Goal: Transaction & Acquisition: Purchase product/service

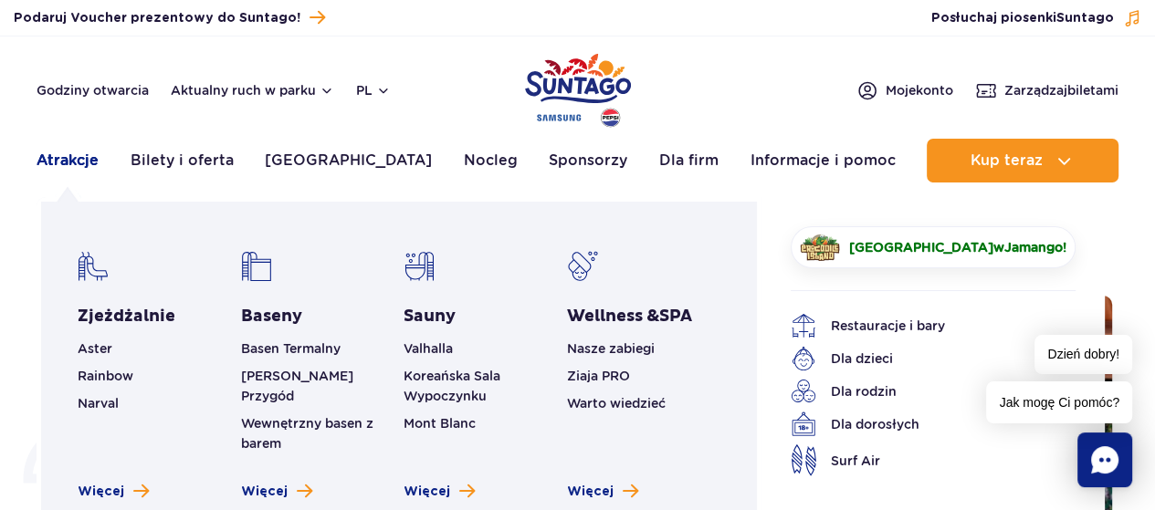
click at [62, 162] on link "Atrakcje" at bounding box center [68, 161] width 62 height 44
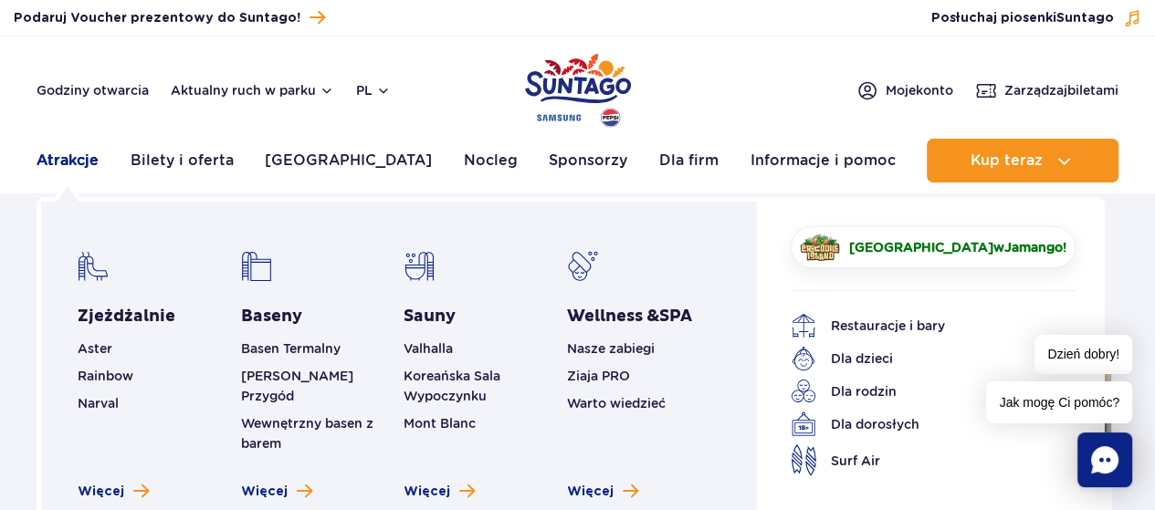
click at [71, 162] on link "Atrakcje" at bounding box center [68, 161] width 62 height 44
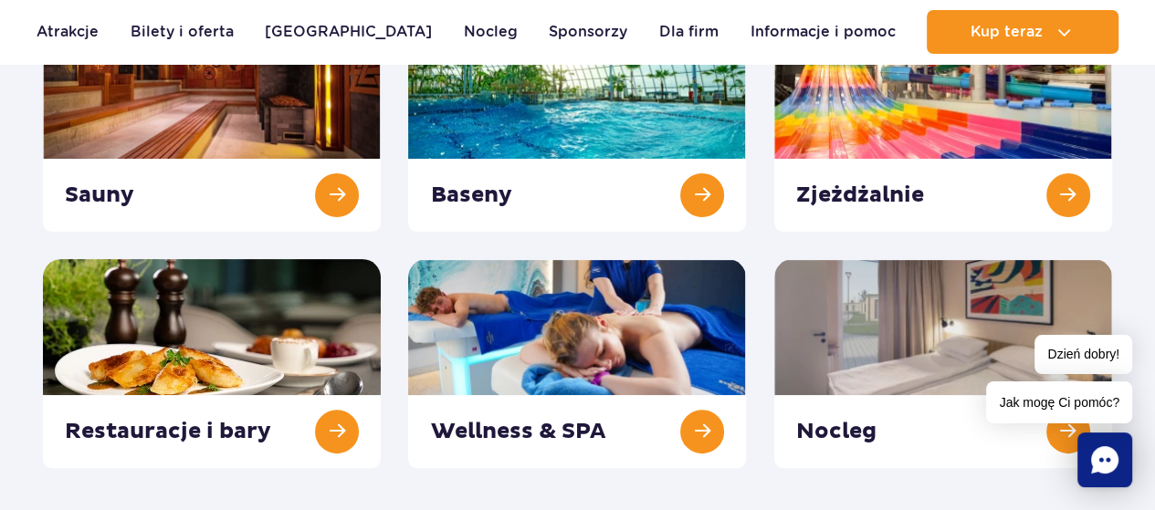
scroll to position [330, 0]
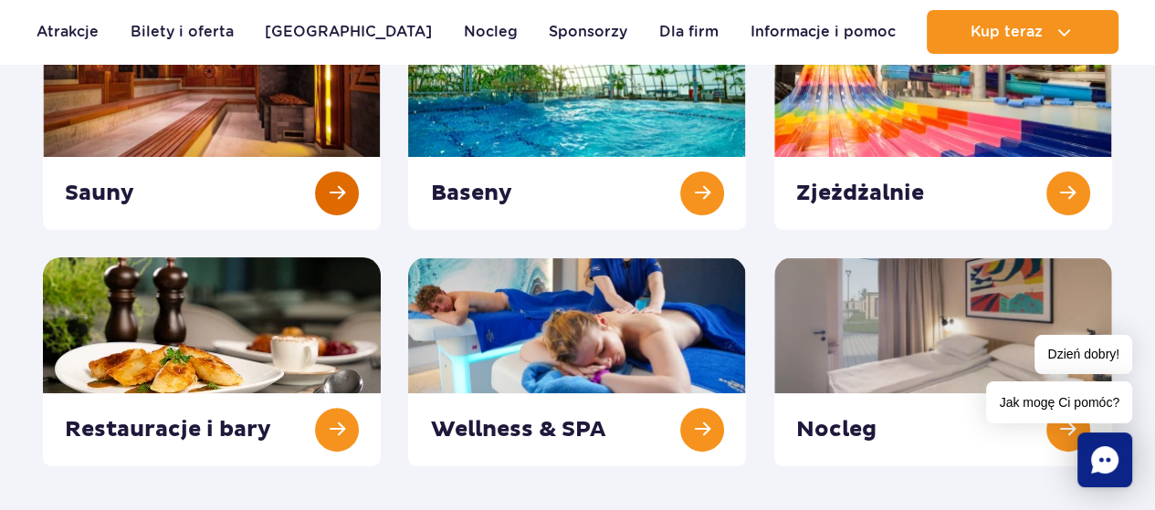
click at [215, 121] on link at bounding box center [212, 125] width 338 height 209
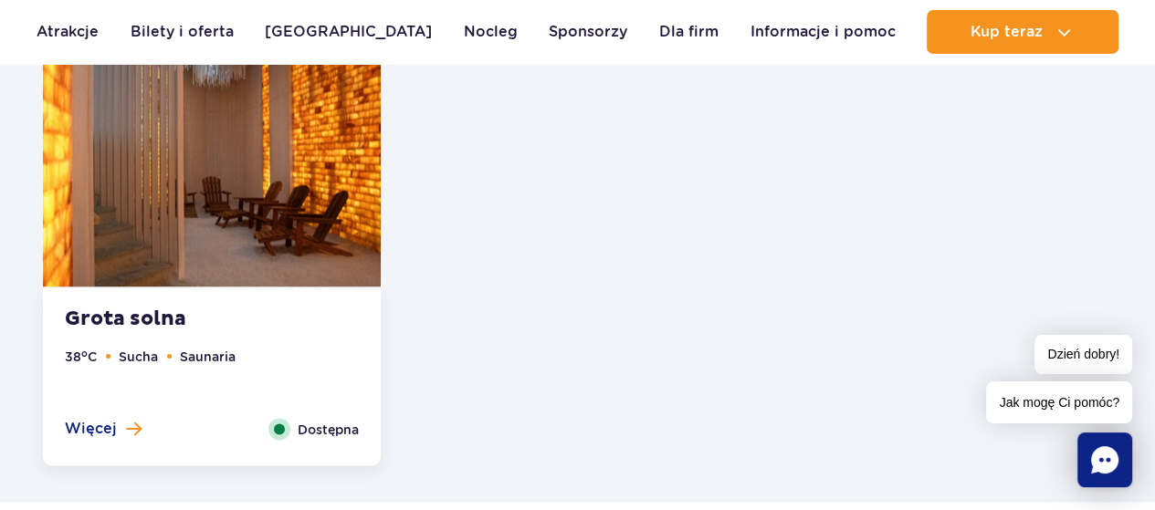
scroll to position [2637, 0]
click at [85, 428] on span "Więcej" at bounding box center [91, 428] width 52 height 20
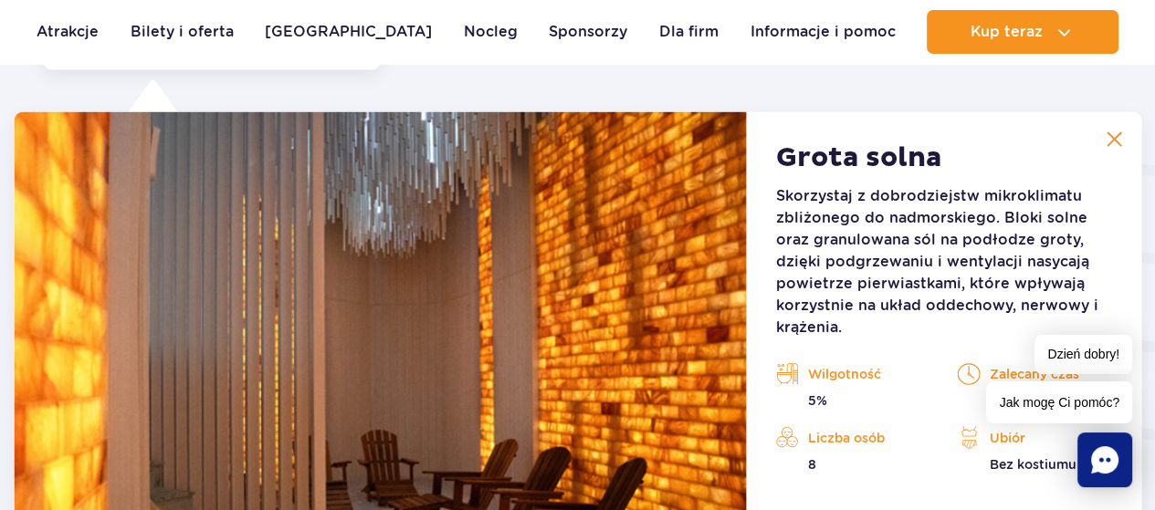
scroll to position [3034, 0]
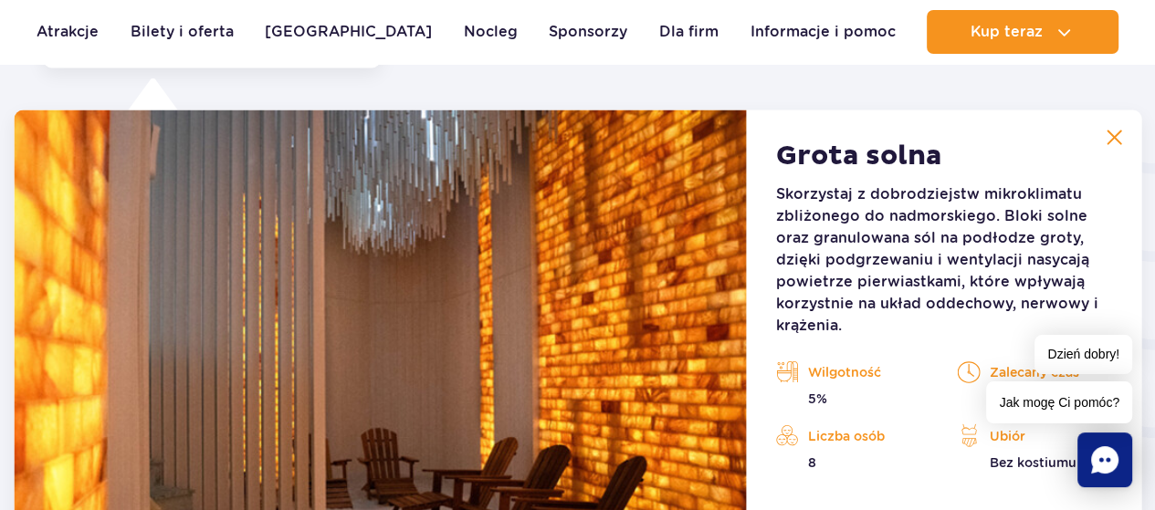
click at [1119, 138] on img at bounding box center [1114, 138] width 16 height 16
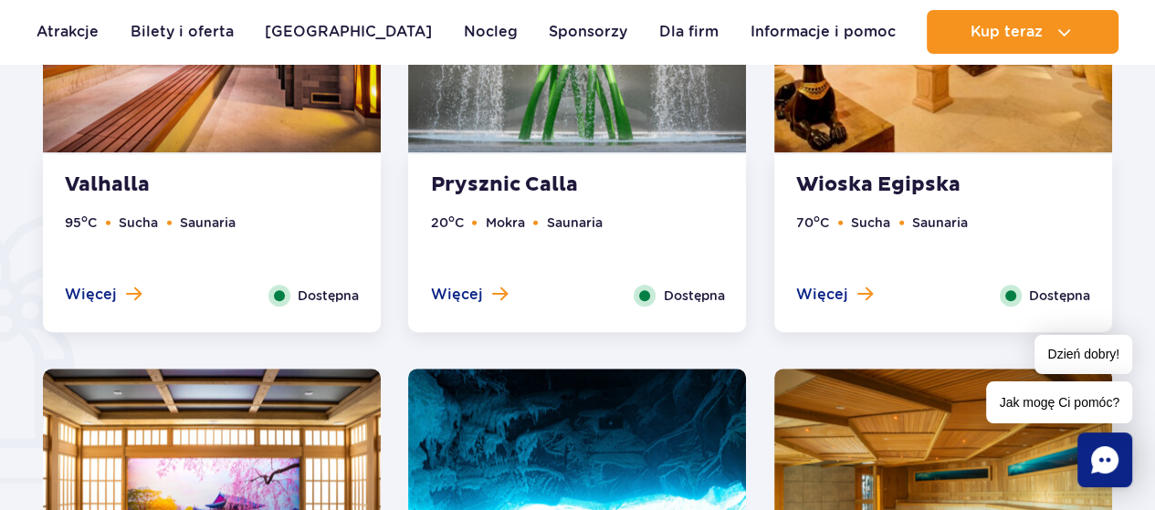
scroll to position [1266, 0]
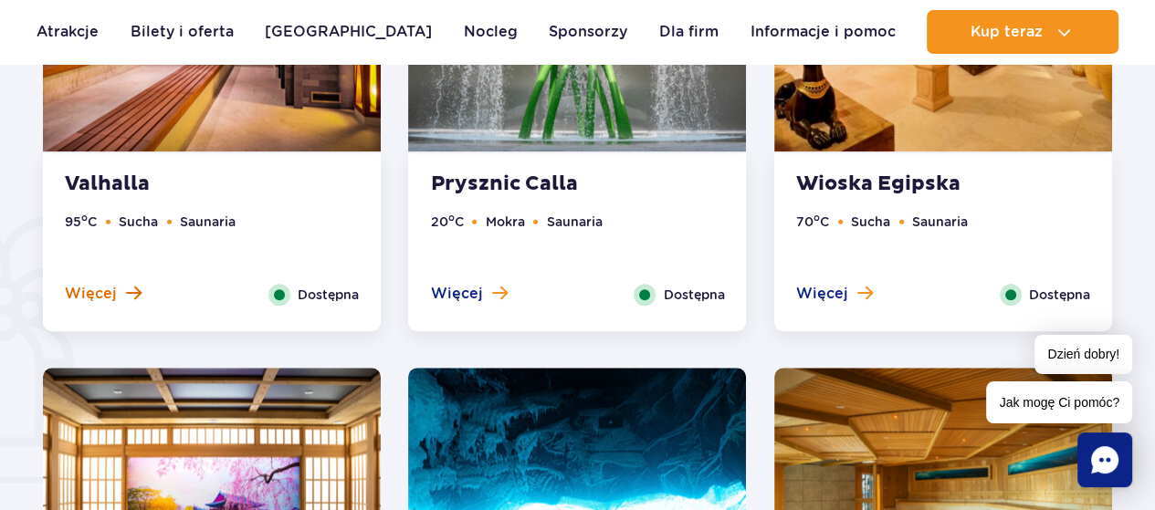
click at [95, 295] on span "Więcej" at bounding box center [91, 294] width 52 height 20
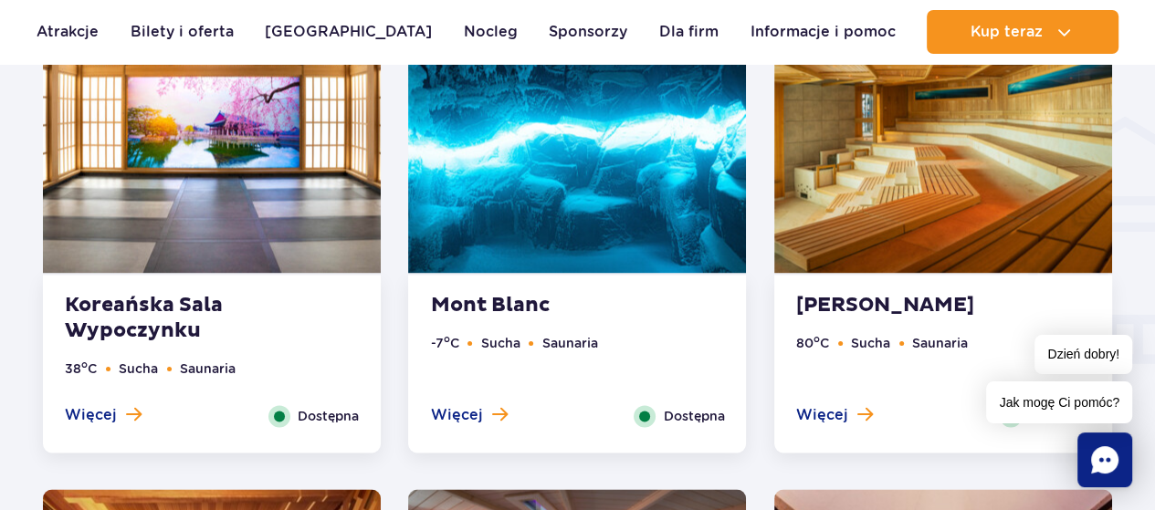
scroll to position [2200, 0]
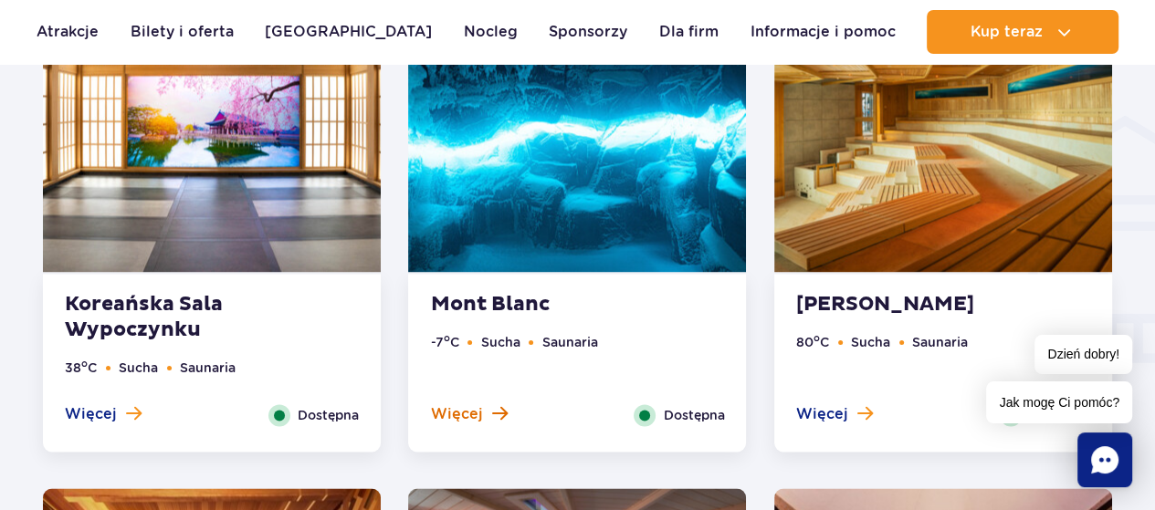
click at [458, 412] on span "Więcej" at bounding box center [456, 414] width 52 height 20
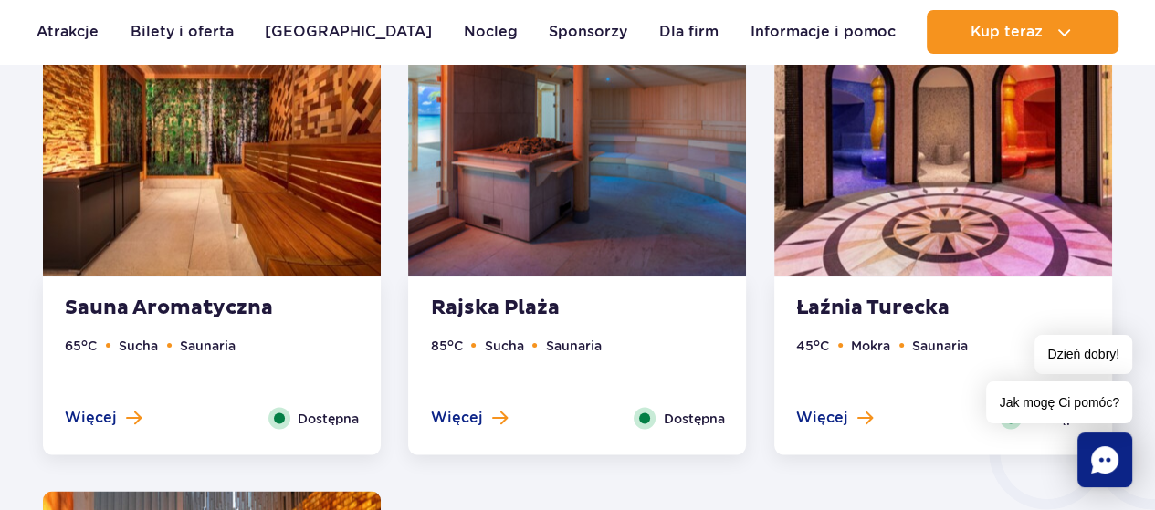
scroll to position [2724, 0]
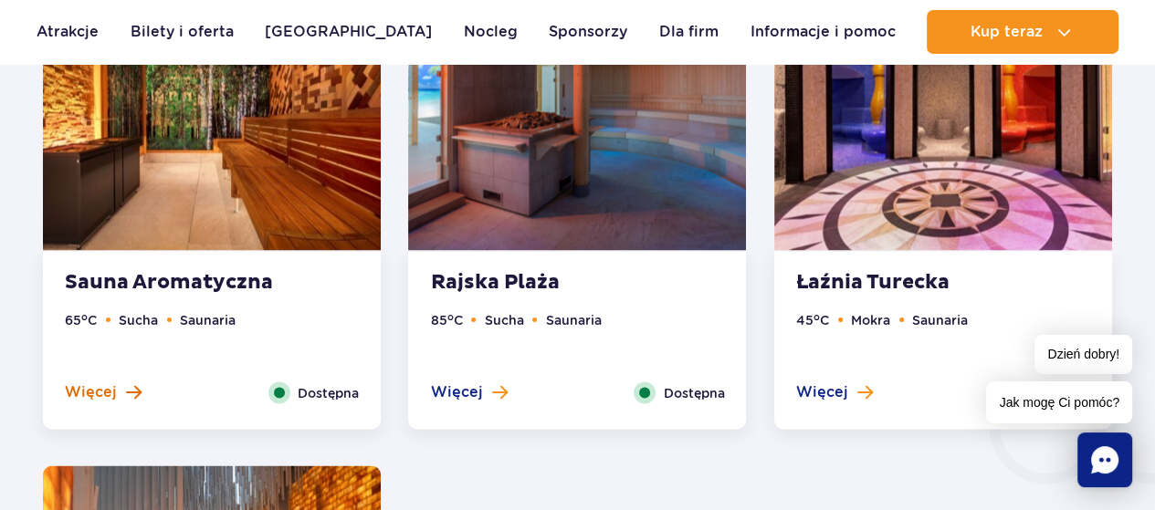
click at [101, 388] on span "Więcej" at bounding box center [91, 392] width 52 height 20
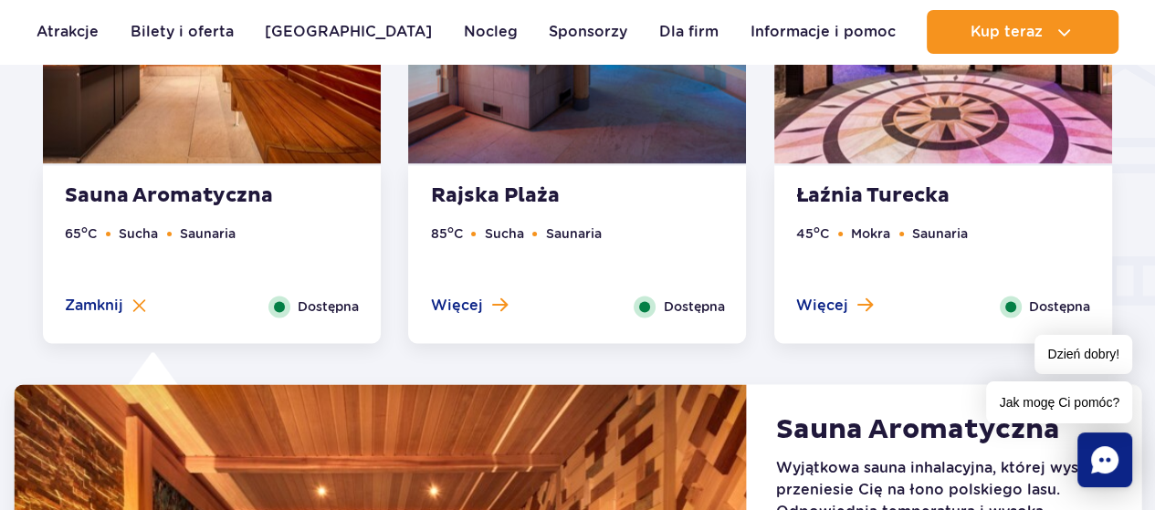
scroll to position [2191, 0]
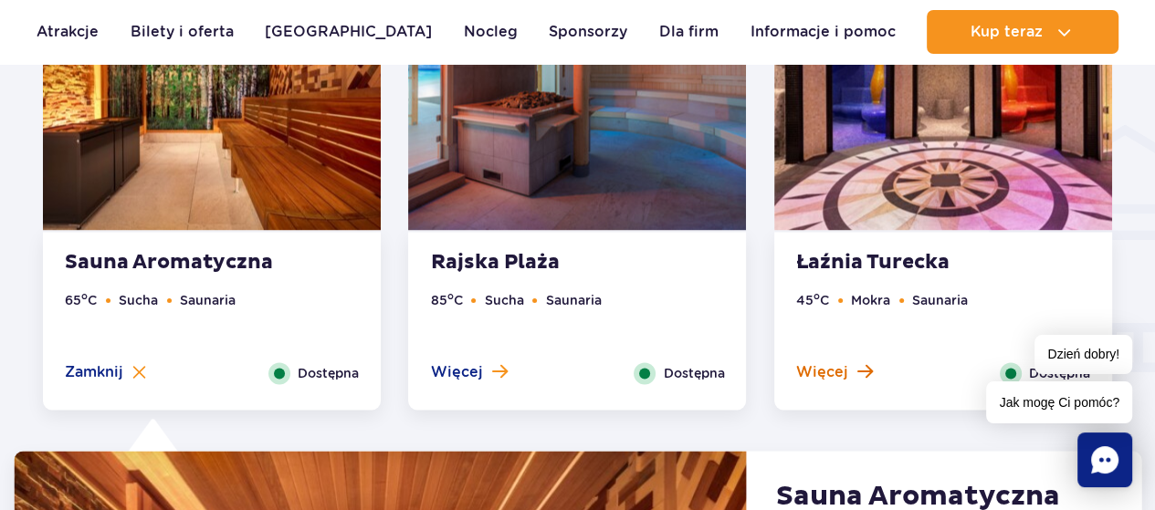
click at [822, 372] on span "Więcej" at bounding box center [822, 372] width 52 height 20
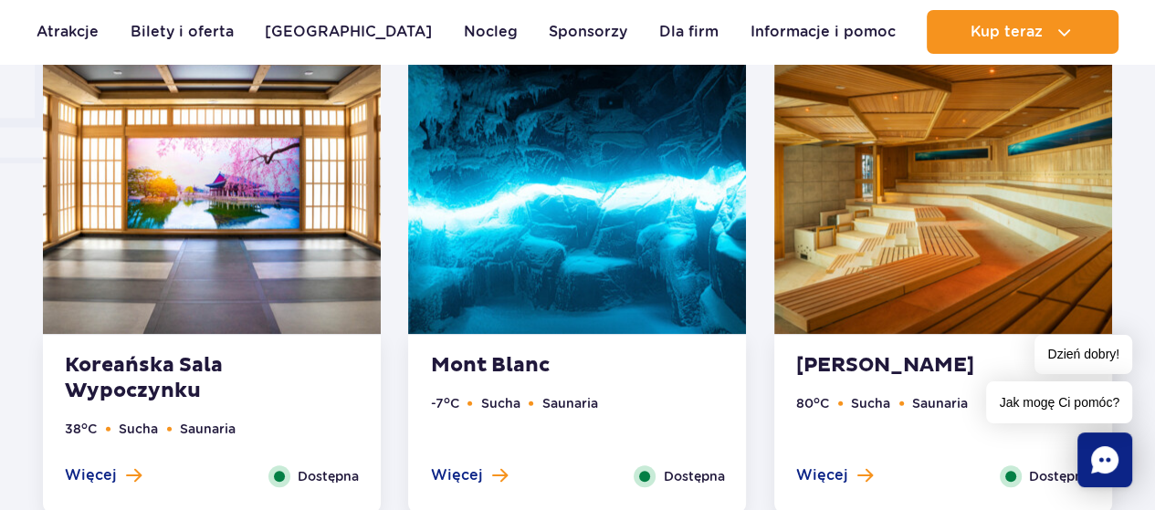
scroll to position [1466, 0]
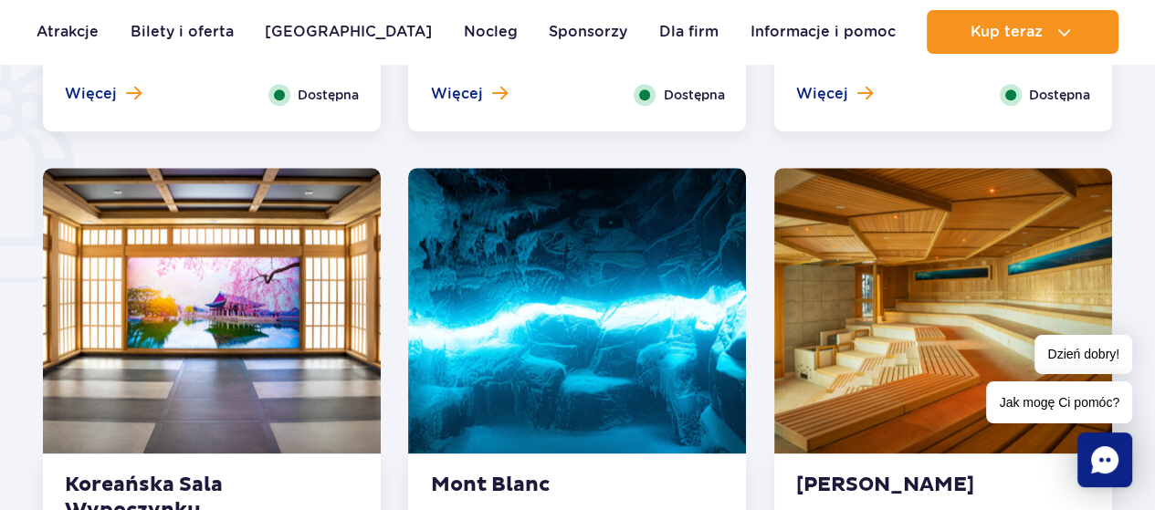
click at [857, 270] on img at bounding box center [943, 311] width 338 height 286
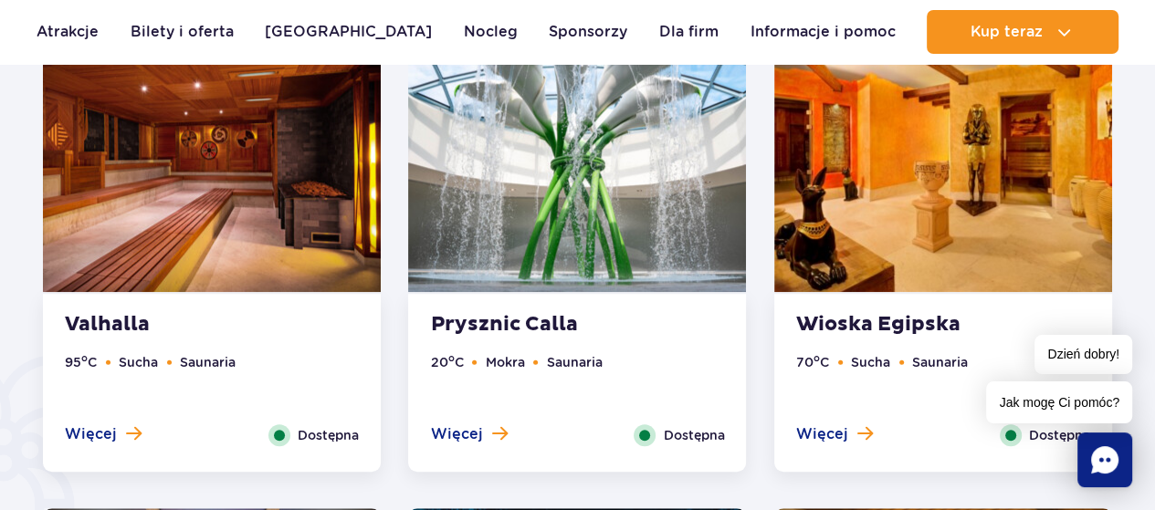
scroll to position [1092, 0]
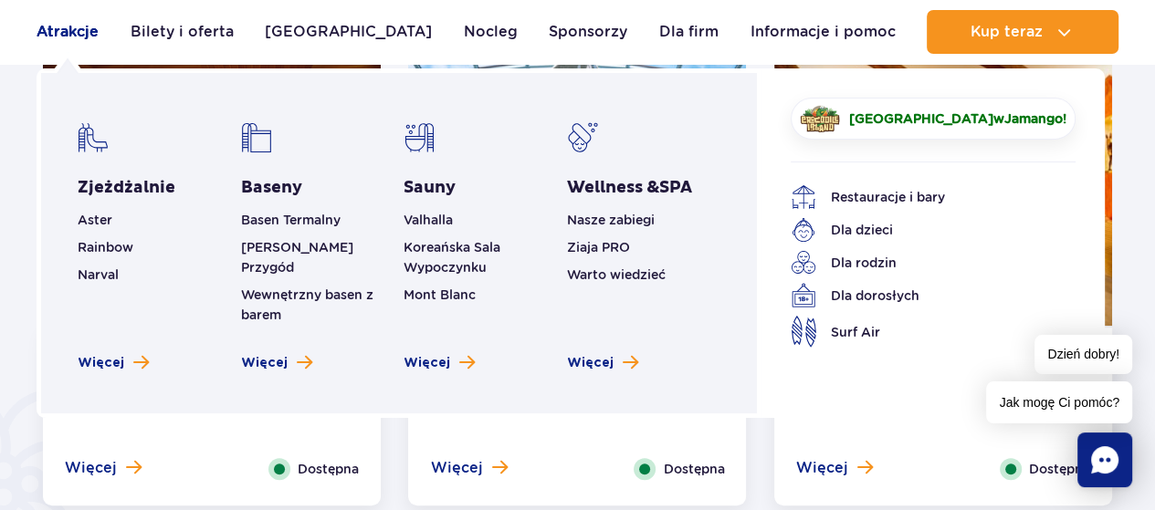
click at [54, 31] on link "Atrakcje" at bounding box center [68, 32] width 62 height 44
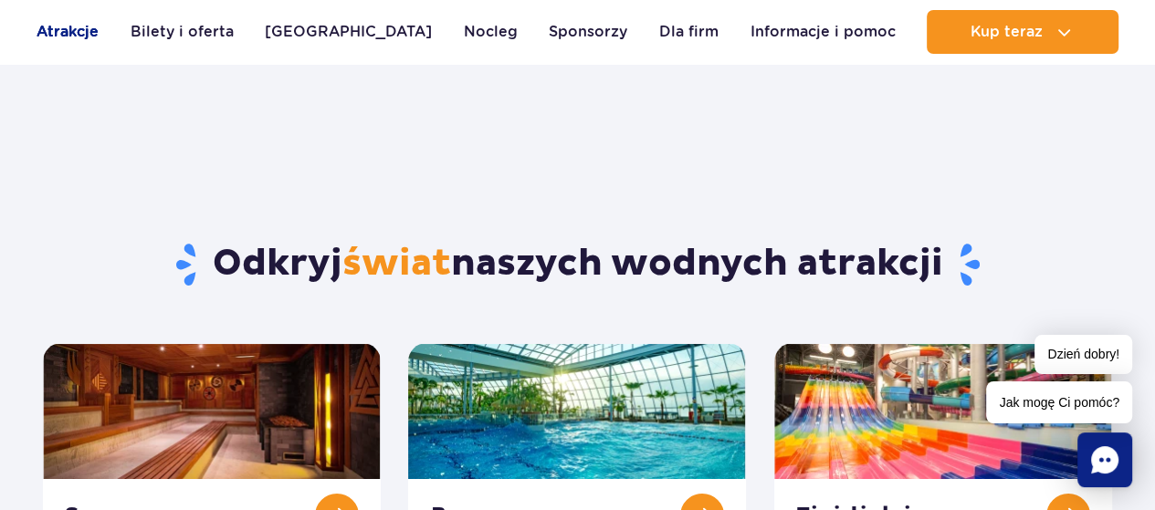
scroll to position [16, 0]
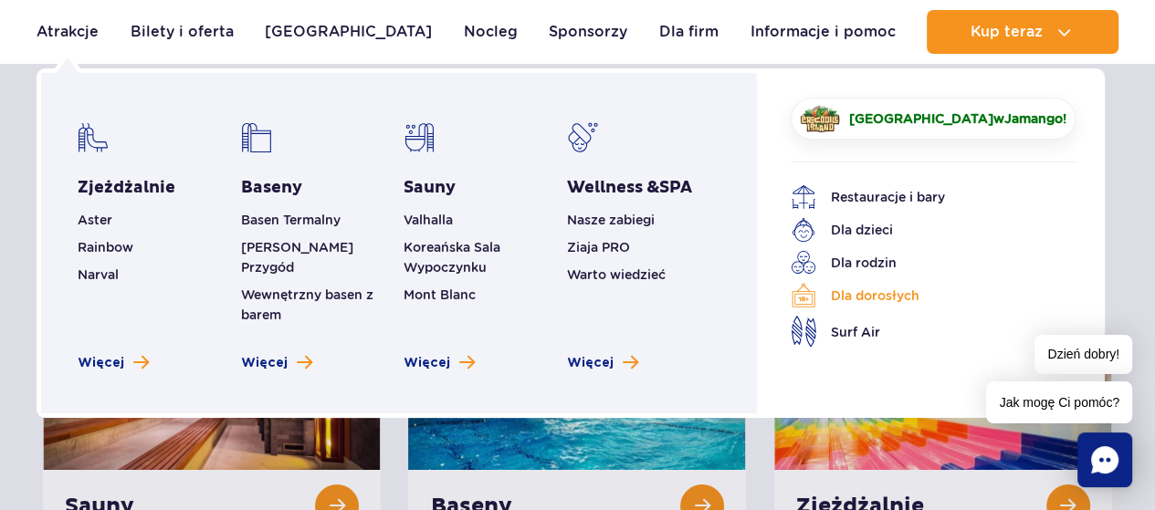
click at [851, 292] on link "Dla dorosłych" at bounding box center [919, 296] width 257 height 26
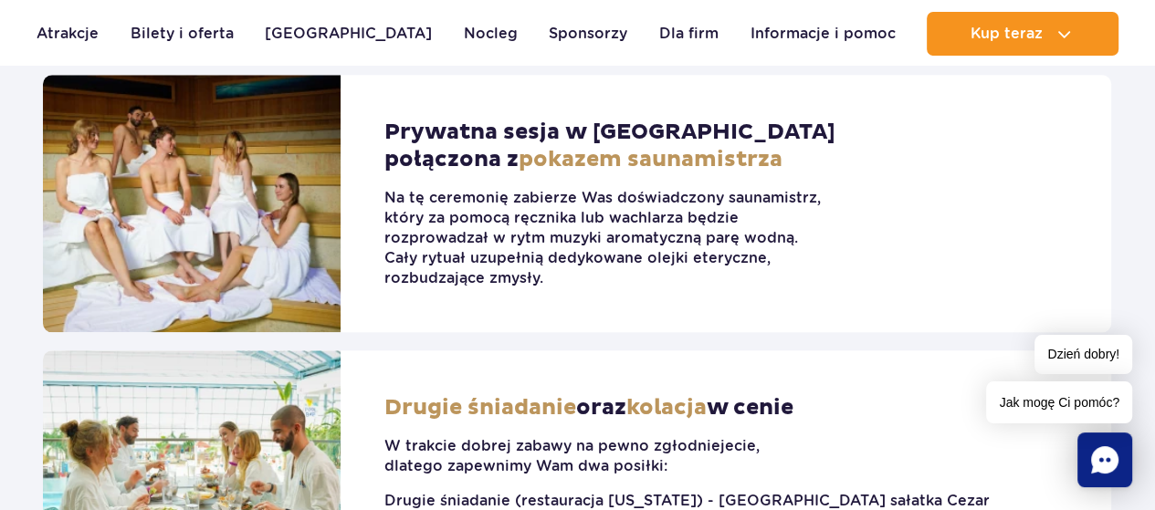
scroll to position [1466, 0]
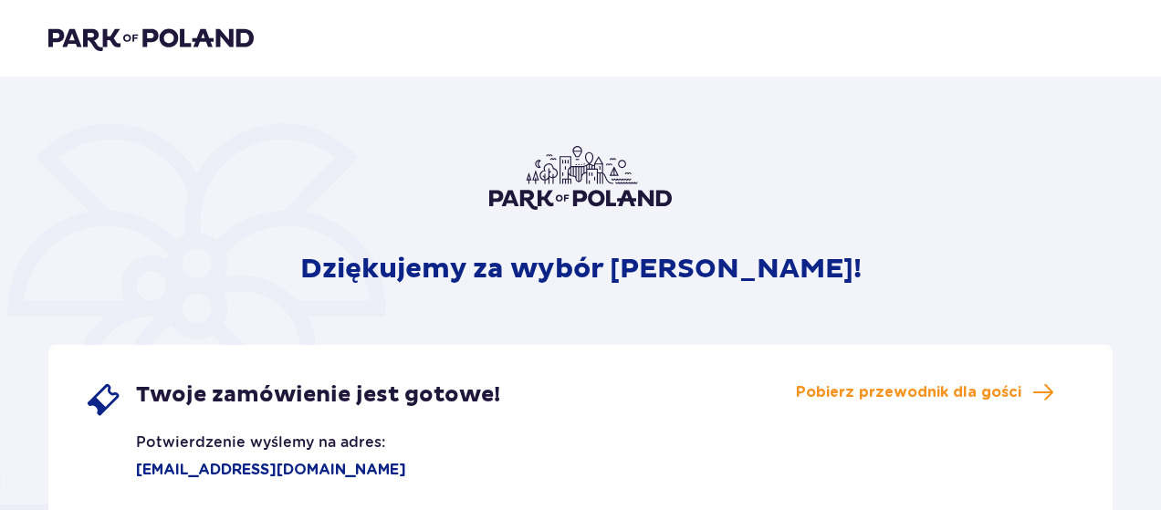
click at [621, 469] on div "Twoje zamówienie jest gotowe! Potwierdzenie wyślemy na adres: [EMAIL_ADDRESS][D…" at bounding box center [580, 434] width 1065 height 179
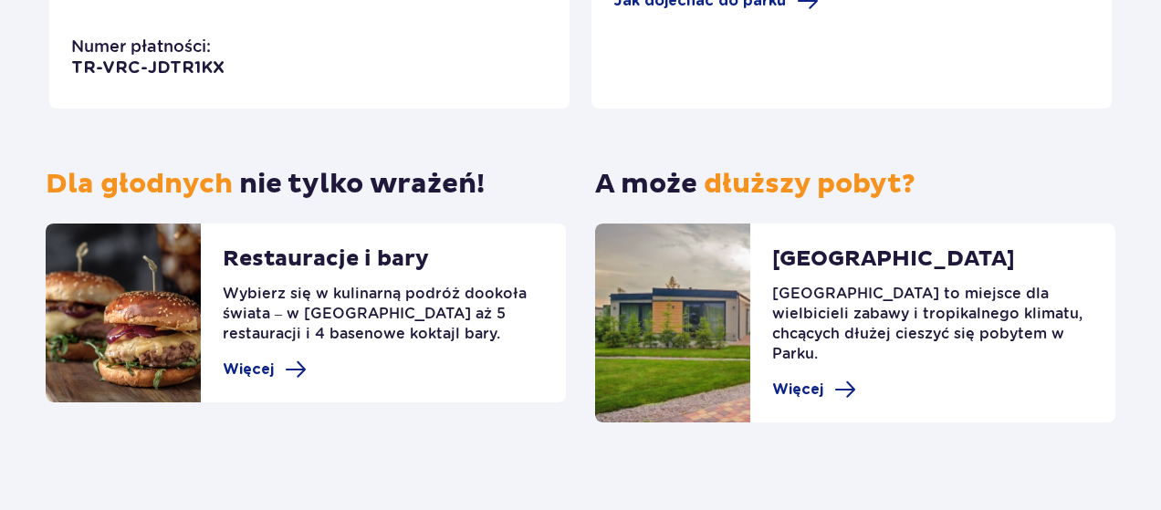
scroll to position [671, 0]
